Goal: Obtain resource: Download file/media

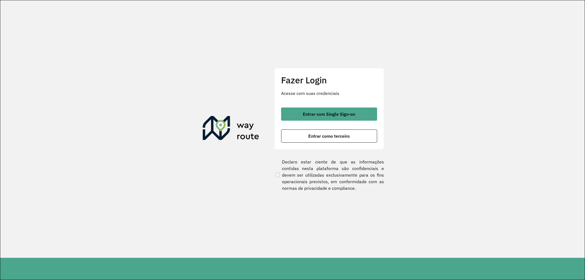
click at [331, 115] on span "Entrar com Single Sign-on" at bounding box center [329, 114] width 52 height 4
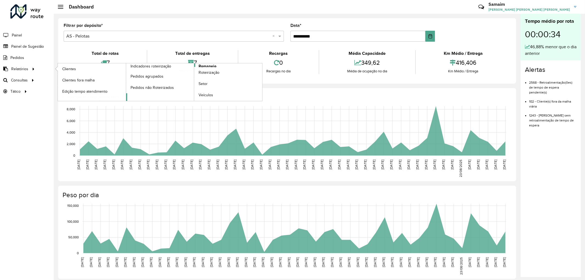
click at [201, 65] on span "Romaneio" at bounding box center [208, 66] width 18 height 6
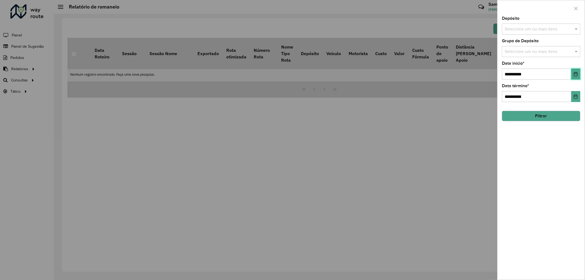
click at [572, 75] on button "Choose Date" at bounding box center [575, 74] width 9 height 11
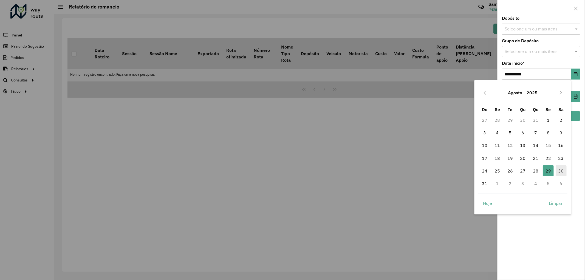
click at [558, 171] on span "30" at bounding box center [561, 170] width 11 height 11
type input "**********"
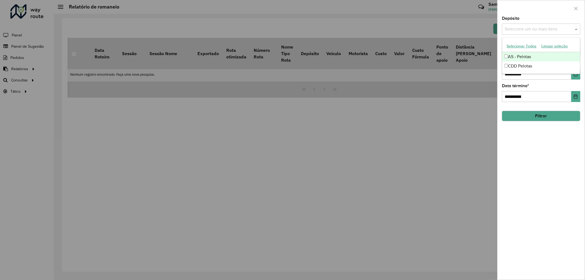
click at [529, 31] on input "text" at bounding box center [538, 29] width 70 height 7
click at [519, 47] on button "Selecionar Todos" at bounding box center [521, 46] width 35 height 9
click at [536, 10] on div at bounding box center [541, 8] width 87 height 16
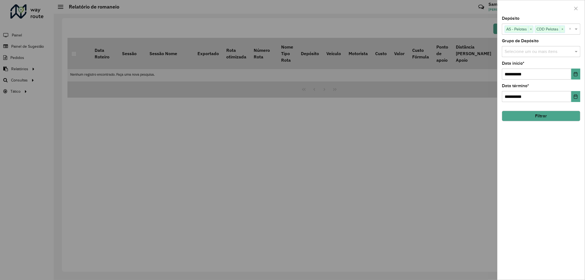
click at [529, 52] on input "text" at bounding box center [538, 52] width 70 height 7
click at [516, 67] on button "Selecionar Todos" at bounding box center [521, 68] width 35 height 9
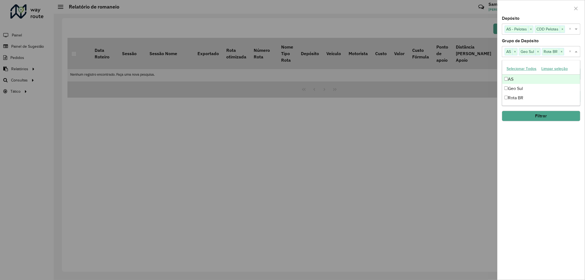
click at [532, 14] on div at bounding box center [541, 8] width 87 height 16
click at [538, 120] on button "Filtrar" at bounding box center [541, 116] width 78 height 10
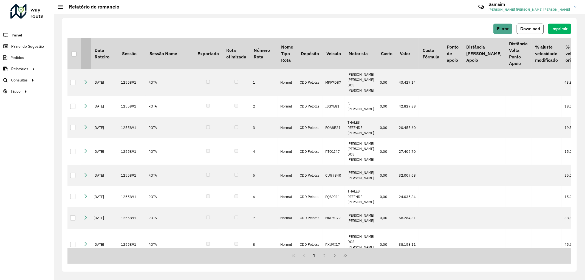
click at [81, 52] on th at bounding box center [86, 53] width 10 height 31
click at [64, 63] on div "Filtrar Download Imprimir Data Roteiro Sessão Sessão Nome Exportado Rota otimiz…" at bounding box center [319, 145] width 515 height 254
click at [70, 53] on th at bounding box center [73, 53] width 13 height 31
click at [75, 52] on div at bounding box center [73, 53] width 5 height 5
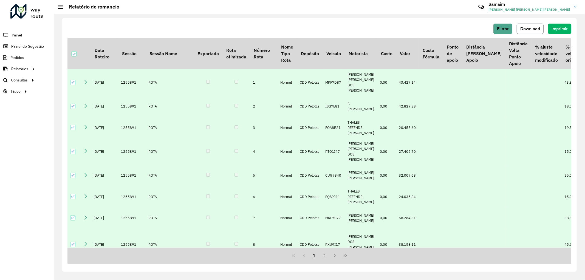
click at [530, 30] on span "Download" at bounding box center [530, 28] width 20 height 5
